Goal: Use online tool/utility: Utilize a website feature to perform a specific function

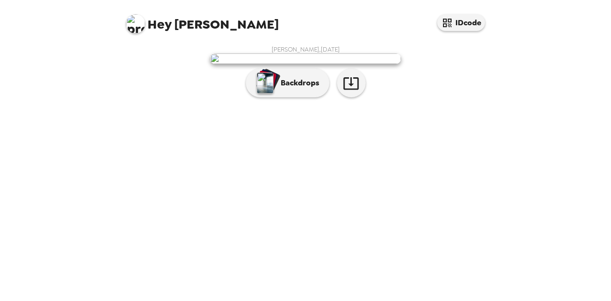
scroll to position [43, 0]
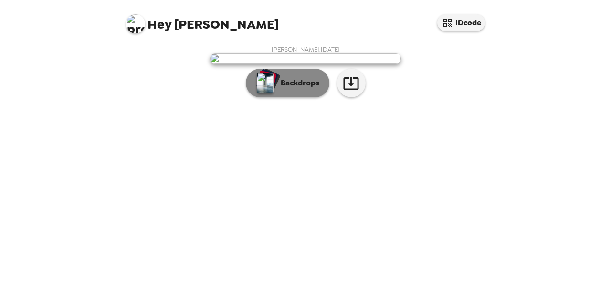
click at [303, 89] on p "Backdrops" at bounding box center [297, 82] width 43 height 11
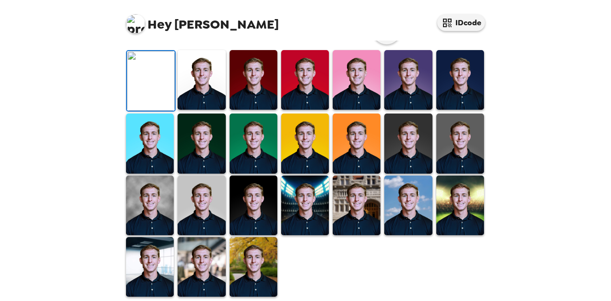
scroll to position [265, 0]
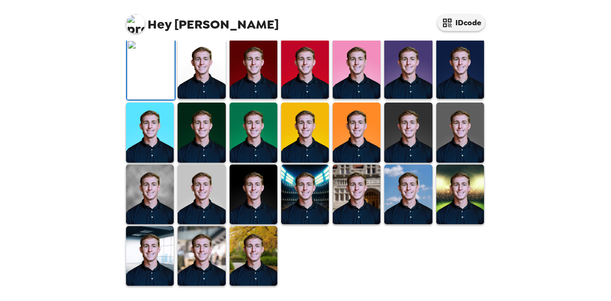
click at [444, 140] on img at bounding box center [460, 133] width 48 height 60
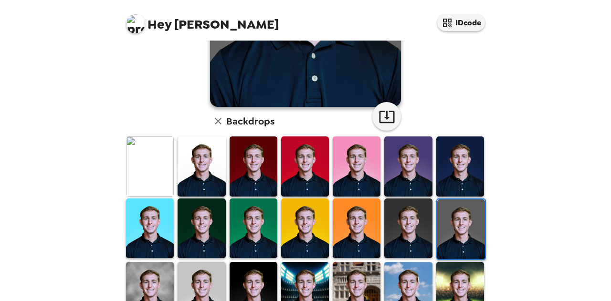
scroll to position [186, 0]
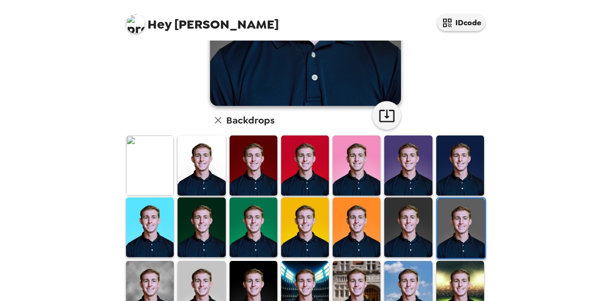
click at [416, 233] on img at bounding box center [408, 228] width 48 height 60
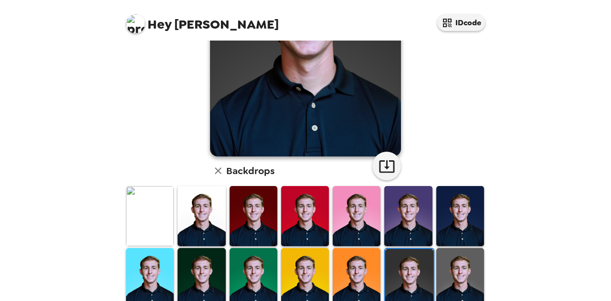
scroll to position [143, 0]
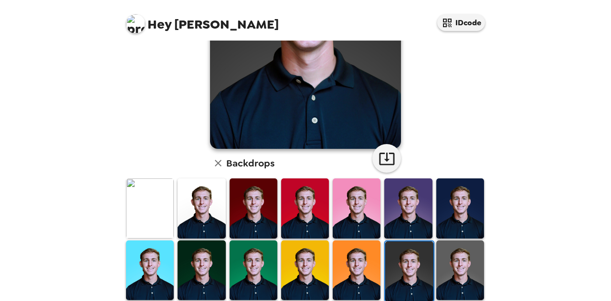
click at [465, 263] on img at bounding box center [460, 271] width 48 height 60
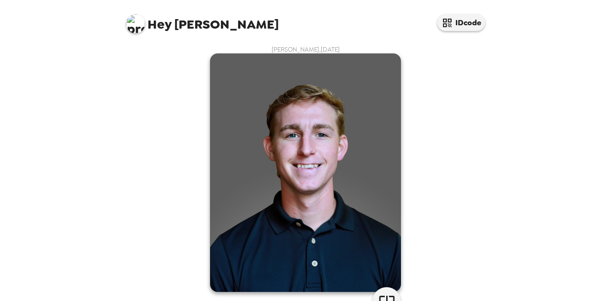
scroll to position [72, 0]
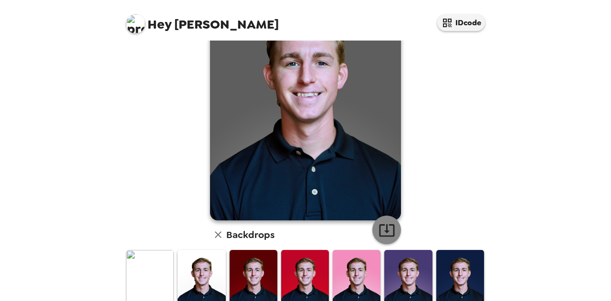
click at [390, 230] on icon "button" at bounding box center [386, 230] width 15 height 12
